Goal: Task Accomplishment & Management: Manage account settings

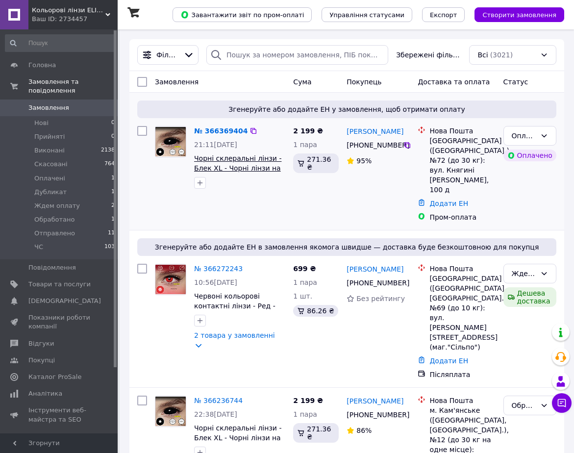
click at [236, 165] on span "Чорні склеральні лінзи - Блек XL - Чорні лінзи на все око - Склери чорні 22 мм …" at bounding box center [237, 172] width 87 height 37
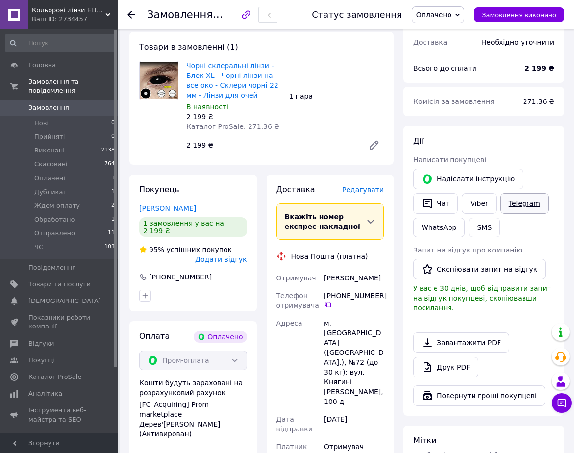
scroll to position [98, 0]
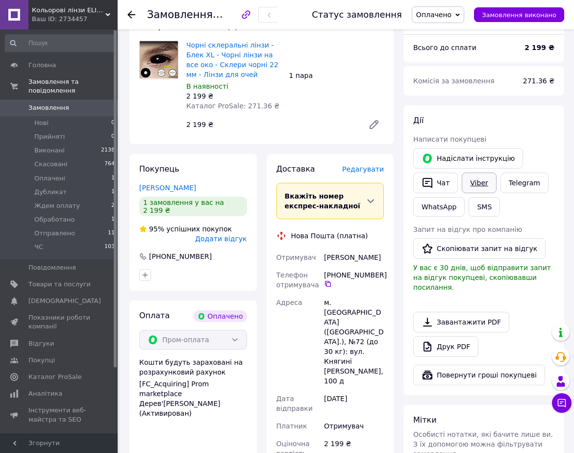
click at [482, 181] on link "Viber" at bounding box center [479, 183] width 34 height 21
drag, startPoint x: 324, startPoint y: 254, endPoint x: 362, endPoint y: 268, distance: 40.2
click at [362, 266] on div "Андрушко Христина" at bounding box center [354, 258] width 64 height 18
copy div "Андрушко Христина"
click at [327, 287] on icon at bounding box center [328, 284] width 6 height 6
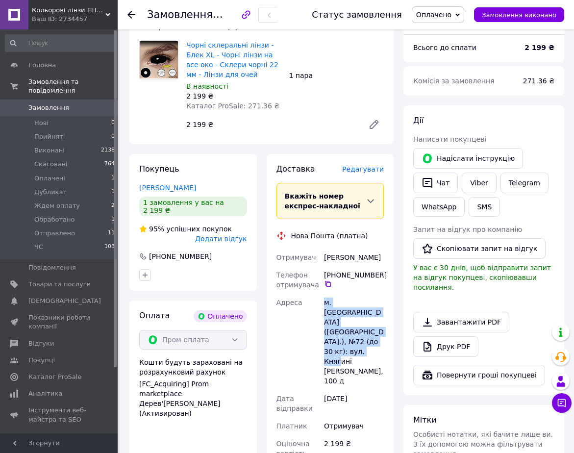
drag, startPoint x: 323, startPoint y: 312, endPoint x: 370, endPoint y: 345, distance: 57.8
click at [370, 345] on div "м. Львів (Львівська обл.), №72 (до 30 кг): вул. Княгині Ольги, 100 д" at bounding box center [354, 342] width 64 height 96
copy div "м. Львів (Львівська обл.), №72 (до 30 кг): вул. Княгині Ольги, 100 д"
click at [306, 326] on div "Адреса" at bounding box center [299, 342] width 48 height 96
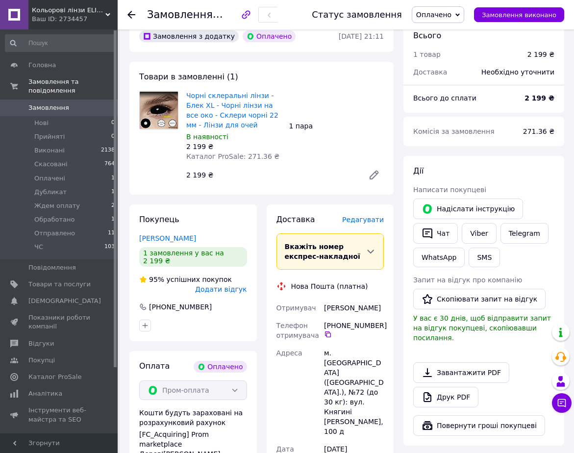
scroll to position [0, 0]
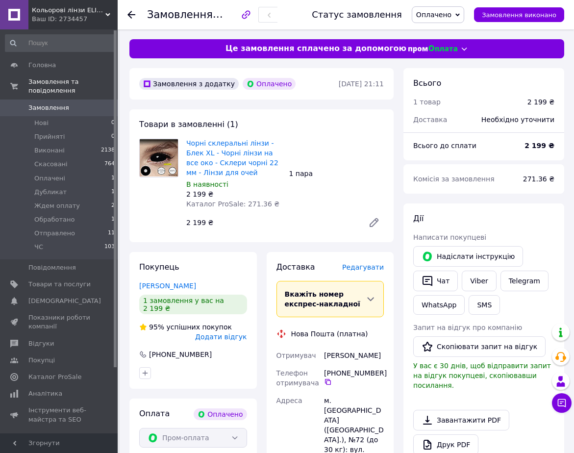
click at [462, 13] on span "Оплачено" at bounding box center [438, 14] width 52 height 17
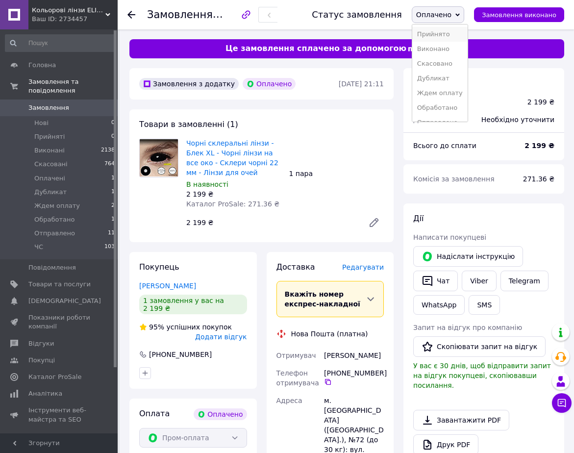
click at [443, 33] on li "Прийнято" at bounding box center [439, 34] width 55 height 15
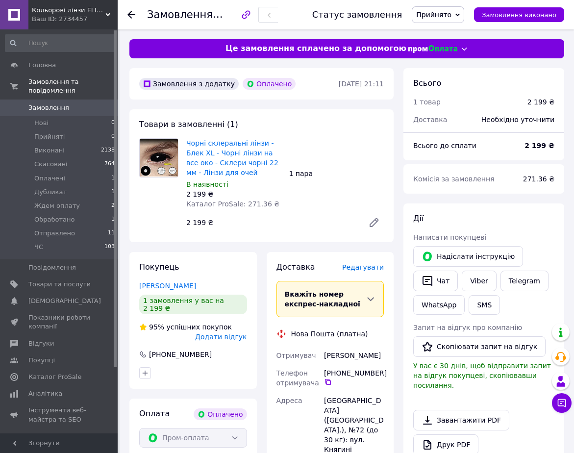
click at [132, 11] on icon at bounding box center [132, 15] width 8 height 8
